Goal: Find specific page/section: Find specific page/section

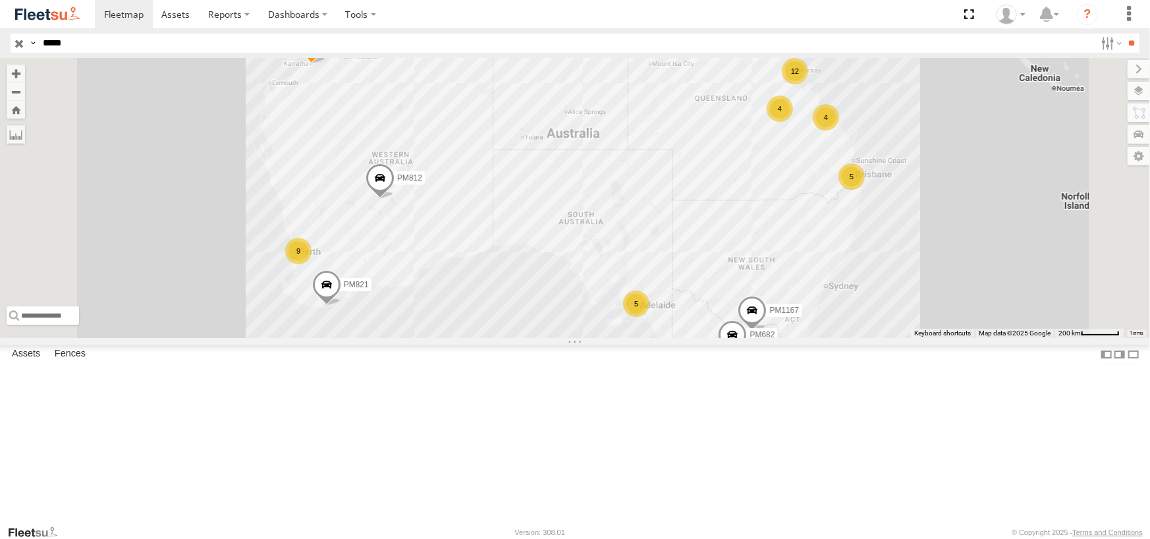
type input "*****"
click at [1124, 34] on input "**" at bounding box center [1131, 43] width 15 height 19
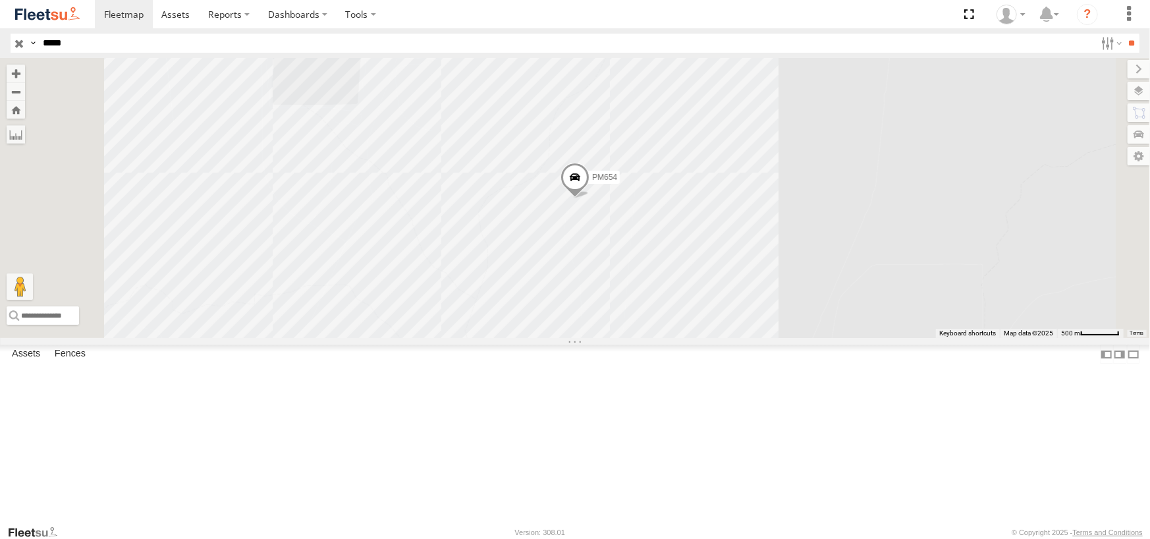
click at [589, 198] on span at bounding box center [574, 180] width 29 height 36
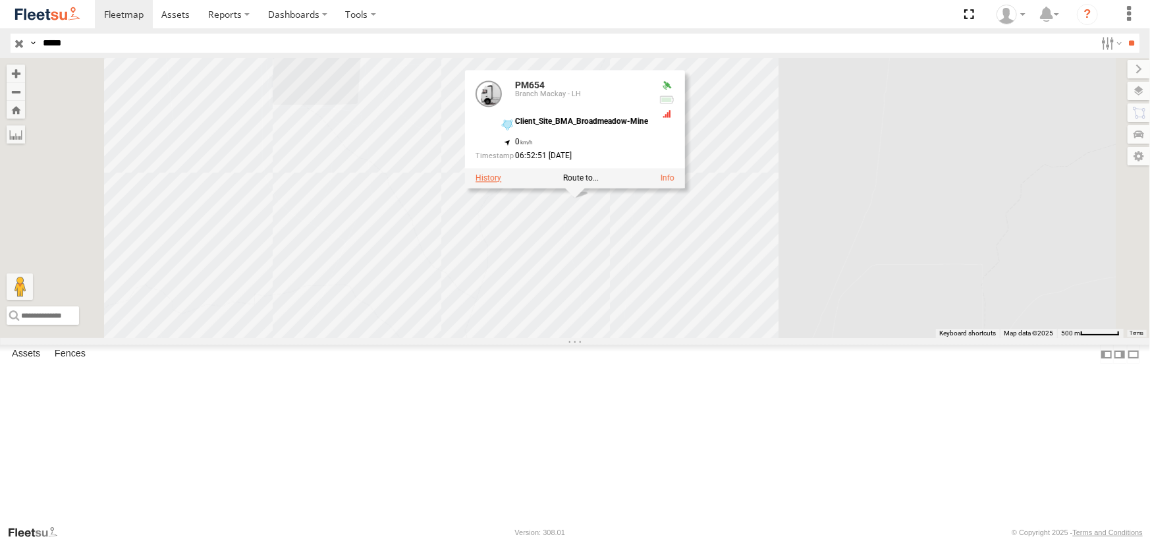
click at [501, 182] on label at bounding box center [488, 177] width 26 height 9
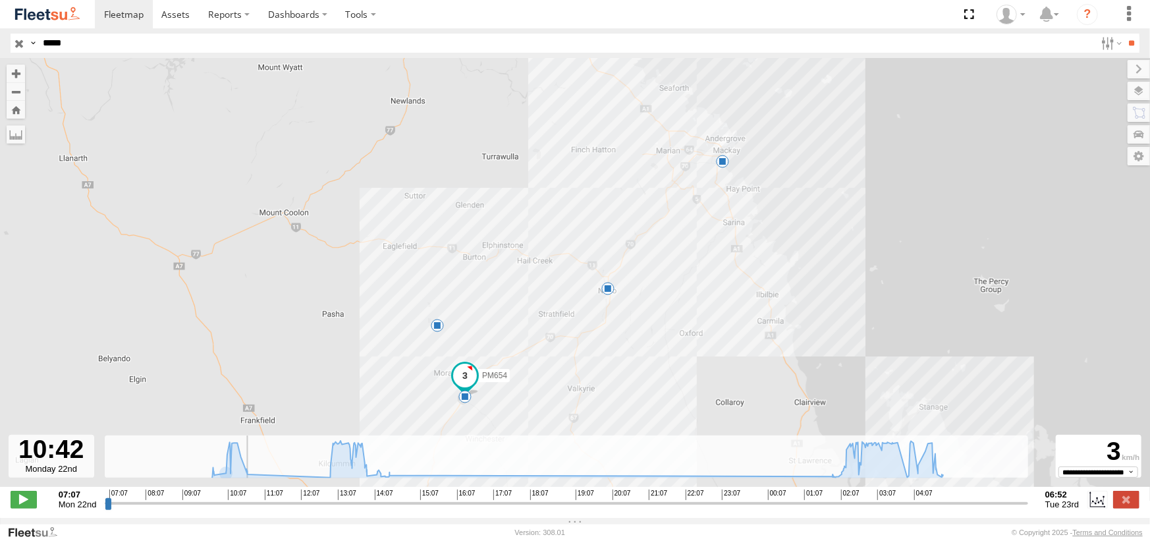
drag, startPoint x: 108, startPoint y: 508, endPoint x: 246, endPoint y: 525, distance: 138.6
click at [246, 509] on input "range" at bounding box center [566, 502] width 923 height 13
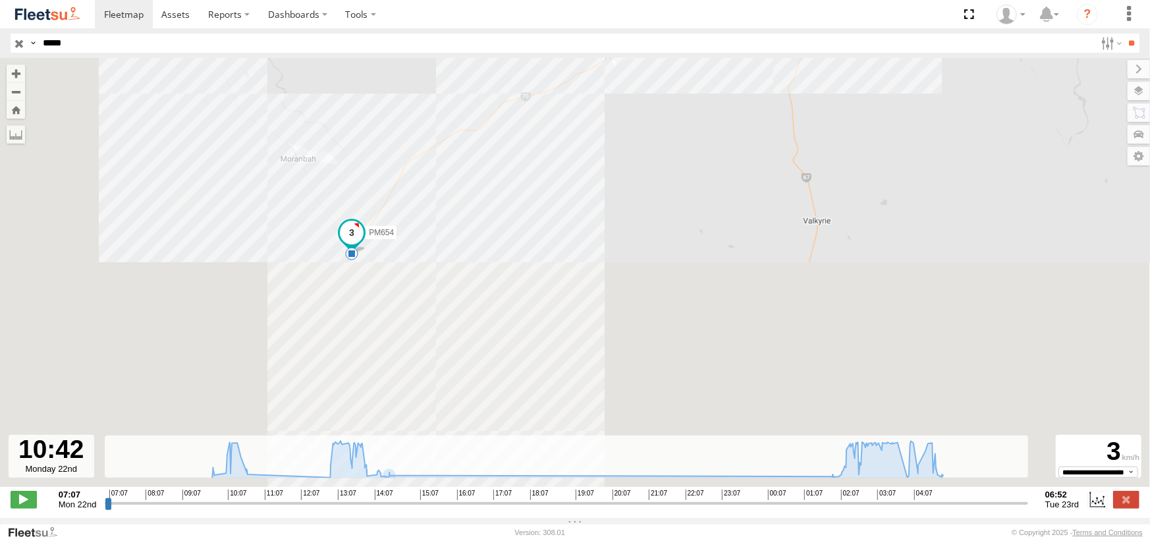
drag, startPoint x: 361, startPoint y: 301, endPoint x: 464, endPoint y: 119, distance: 209.1
click at [500, 90] on div "PM654 11:05 Mon 12:40 Mon 14:42 Mon 05:14 Tue" at bounding box center [575, 279] width 1150 height 442
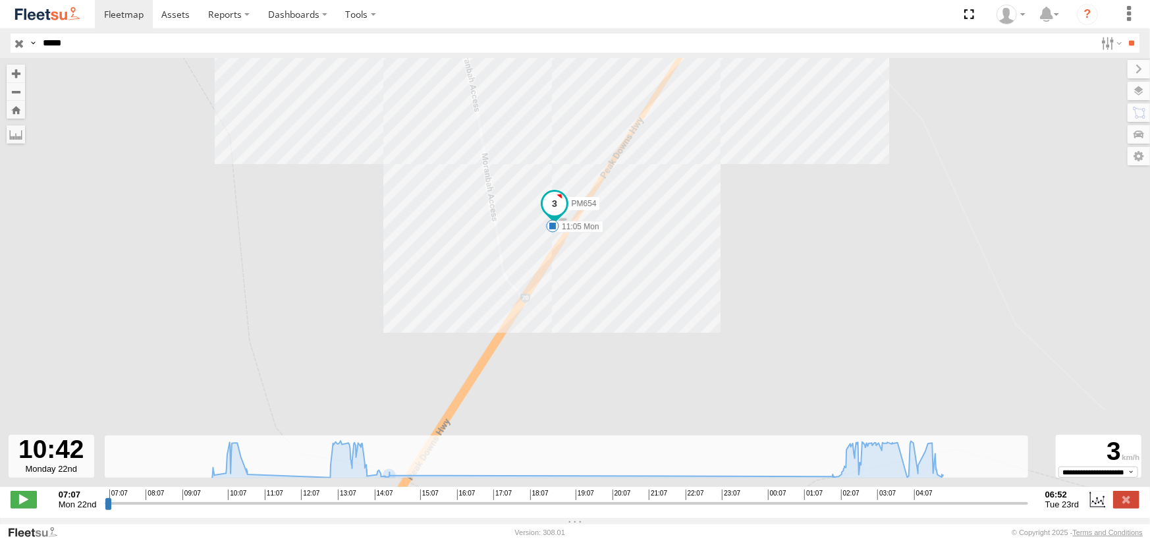
drag, startPoint x: 585, startPoint y: 219, endPoint x: 573, endPoint y: 334, distance: 115.2
click at [573, 334] on div "PM654 11:05 Mon 12:40 Mon 14:42 Mon 05:14 Tue" at bounding box center [575, 279] width 1150 height 442
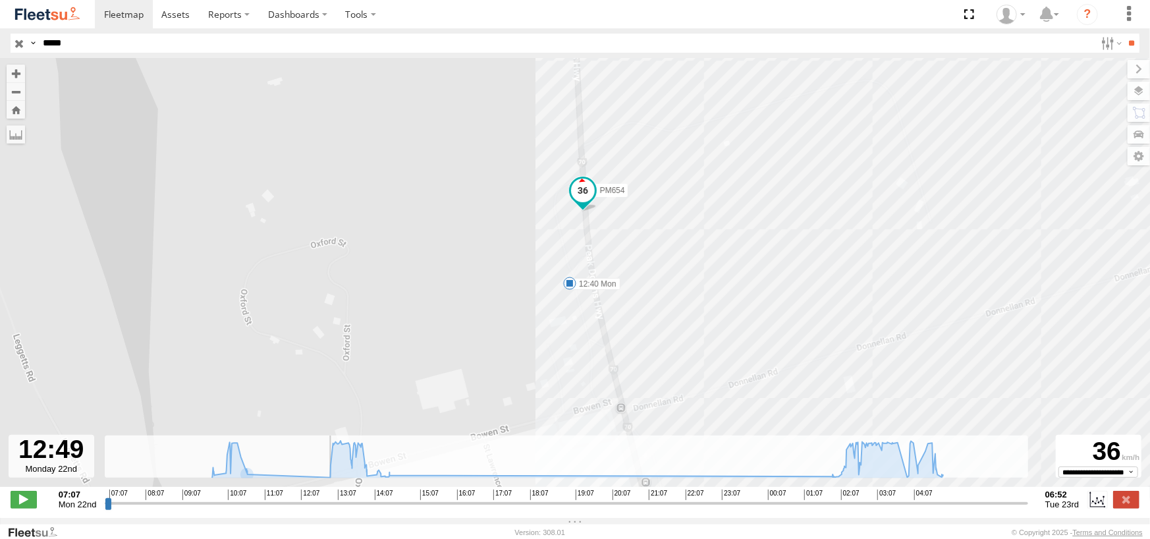
drag, startPoint x: 243, startPoint y: 510, endPoint x: 327, endPoint y: 512, distance: 84.3
click at [327, 509] on input "range" at bounding box center [566, 502] width 923 height 13
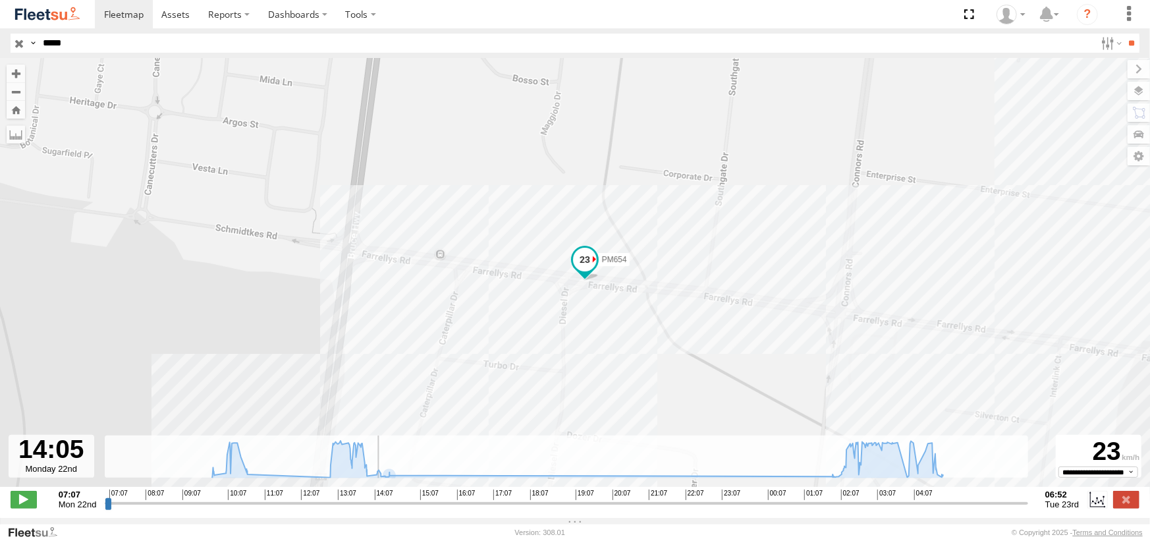
drag, startPoint x: 376, startPoint y: 515, endPoint x: 354, endPoint y: 524, distance: 23.6
click at [354, 509] on input "range" at bounding box center [566, 502] width 923 height 13
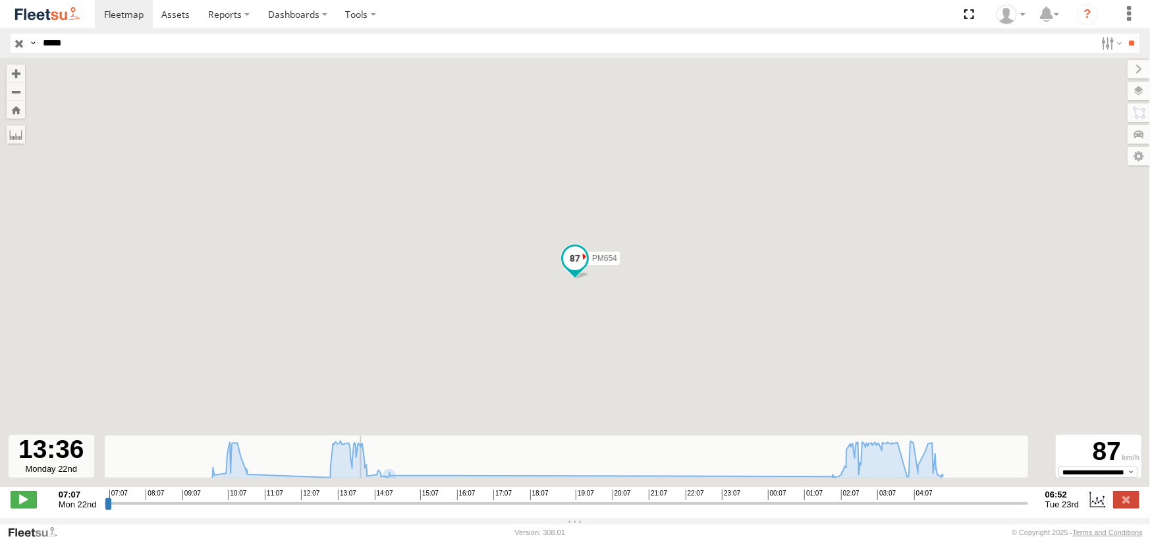
drag, startPoint x: 357, startPoint y: 508, endPoint x: 363, endPoint y: 515, distance: 9.3
type input "**********"
click at [367, 509] on input "range" at bounding box center [566, 502] width 923 height 13
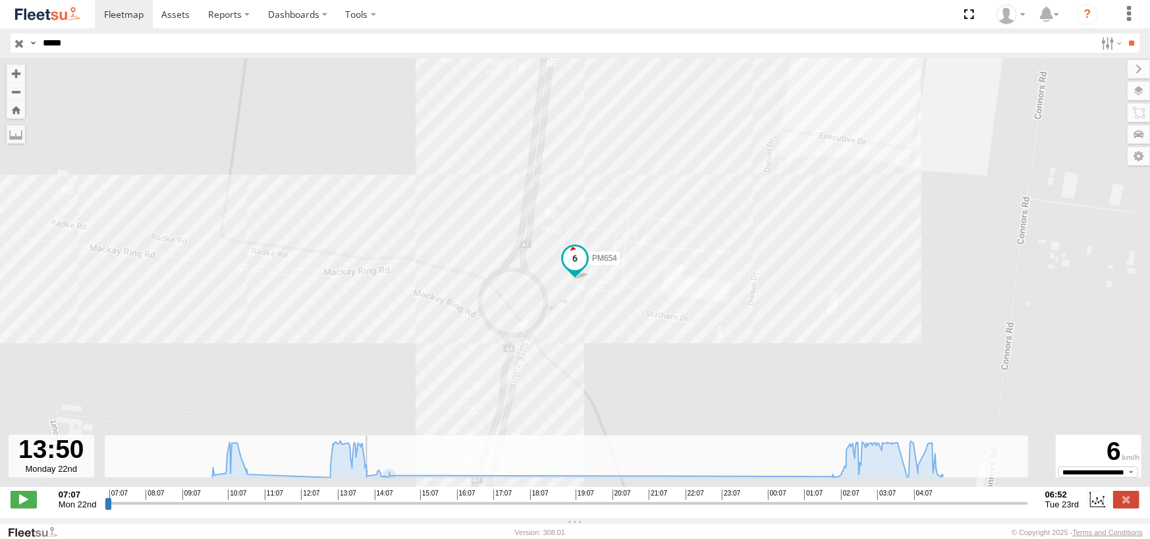
click at [19, 41] on input "button" at bounding box center [19, 43] width 17 height 19
